Goal: Information Seeking & Learning: Learn about a topic

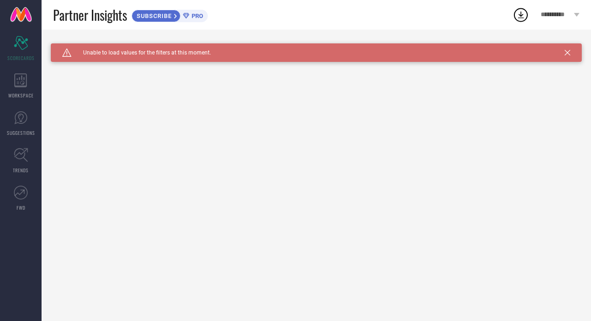
click at [570, 54] on icon at bounding box center [568, 53] width 6 height 6
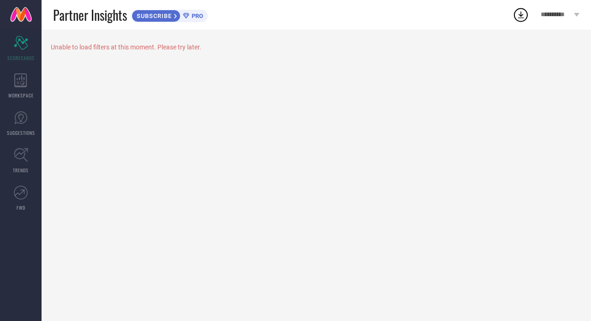
click at [569, 19] on div "**********" at bounding box center [560, 15] width 62 height 30
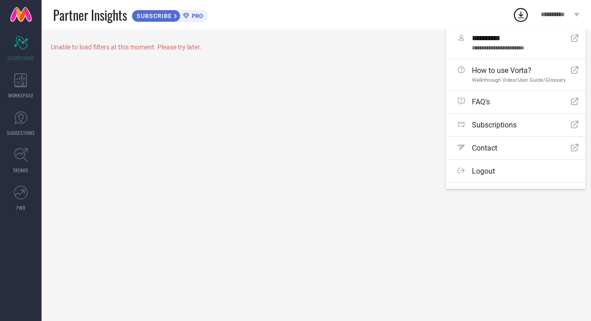
click at [150, 117] on div "Unable to load filters at this moment. Please try later." at bounding box center [317, 176] width 550 height 292
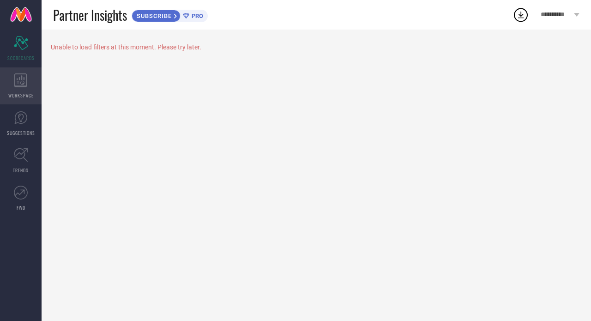
click at [18, 78] on icon at bounding box center [20, 80] width 13 height 14
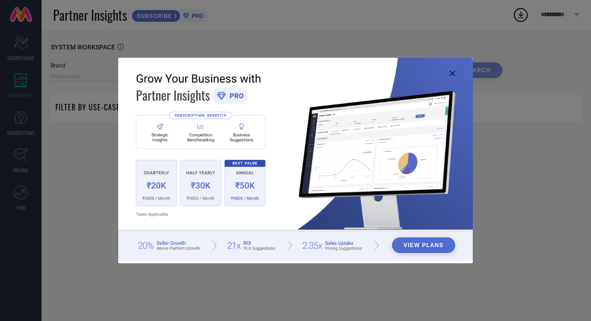
type input "1 STOP FASHION"
type input "All"
click at [81, 132] on div "View Plans" at bounding box center [295, 160] width 591 height 321
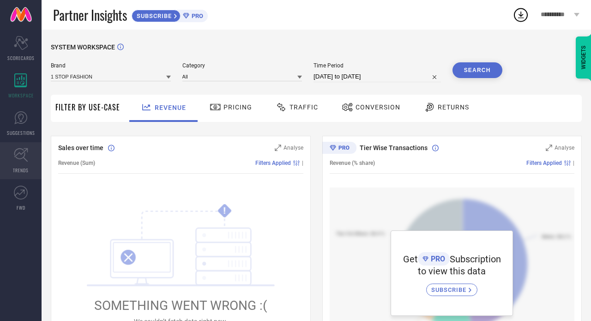
click at [23, 163] on link "TRENDS" at bounding box center [21, 160] width 42 height 37
